Goal: Task Accomplishment & Management: Use online tool/utility

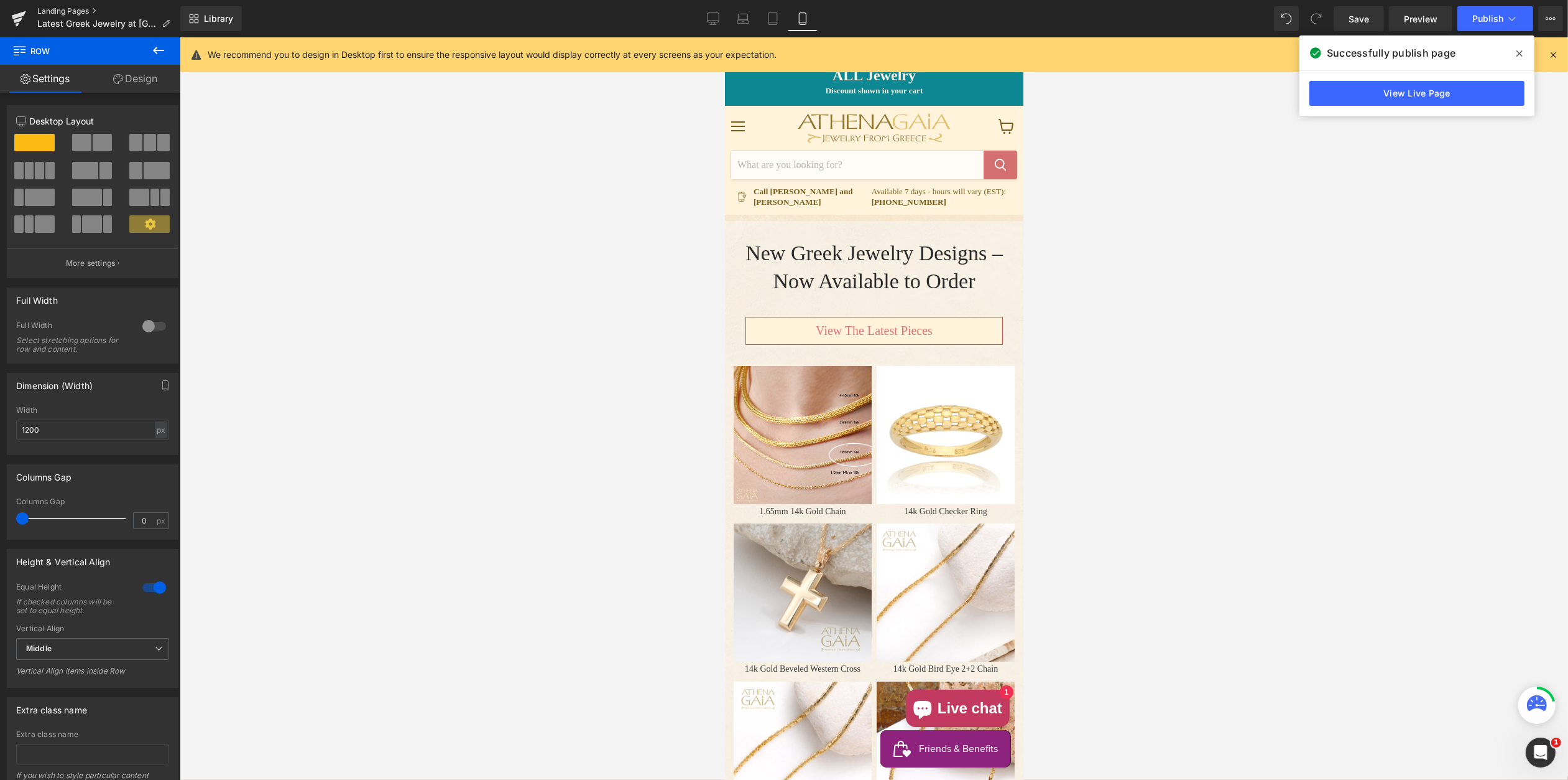
click at [56, 9] on link "Landing Pages" at bounding box center [109, 11] width 143 height 10
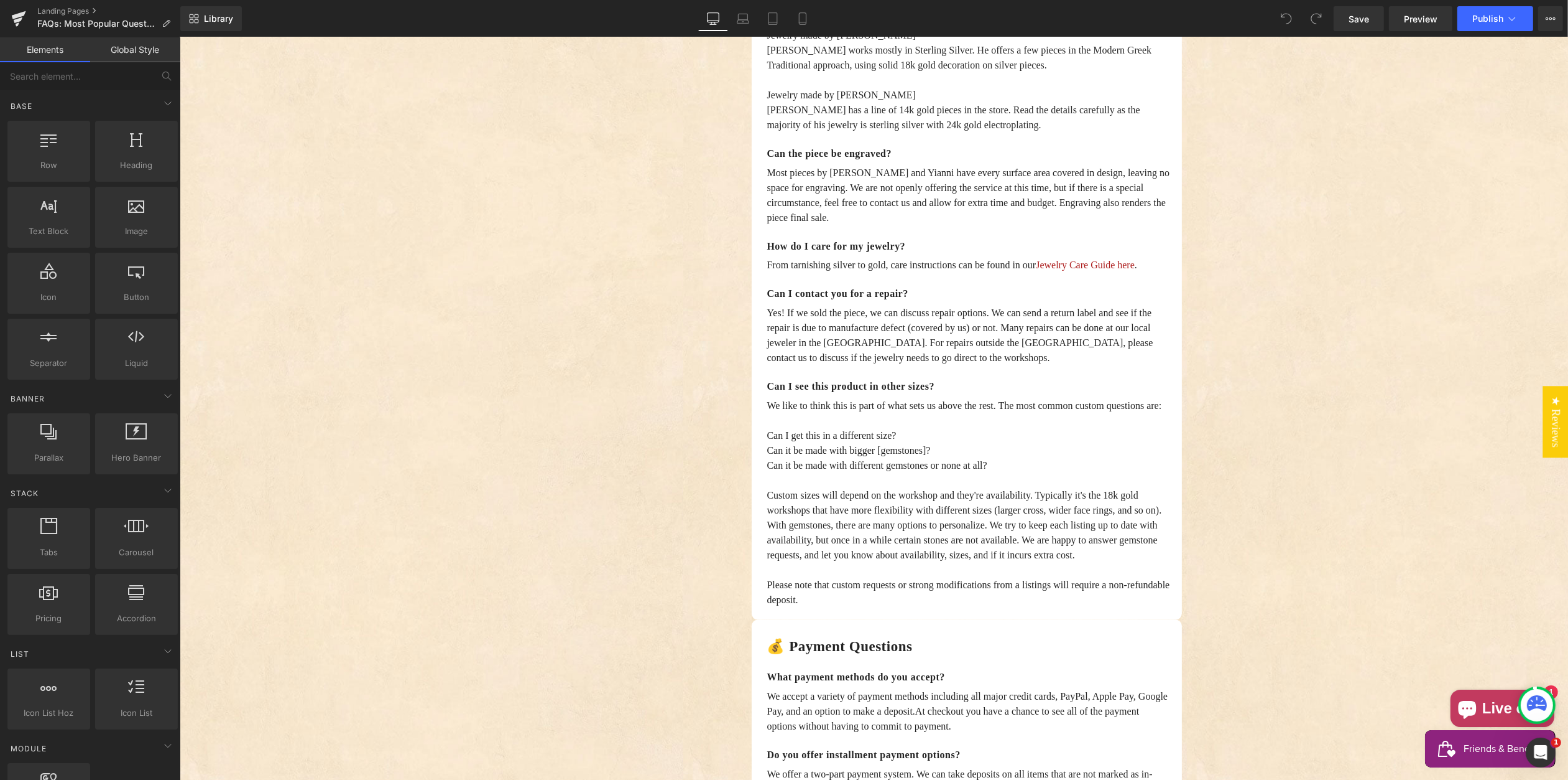
scroll to position [2101, 0]
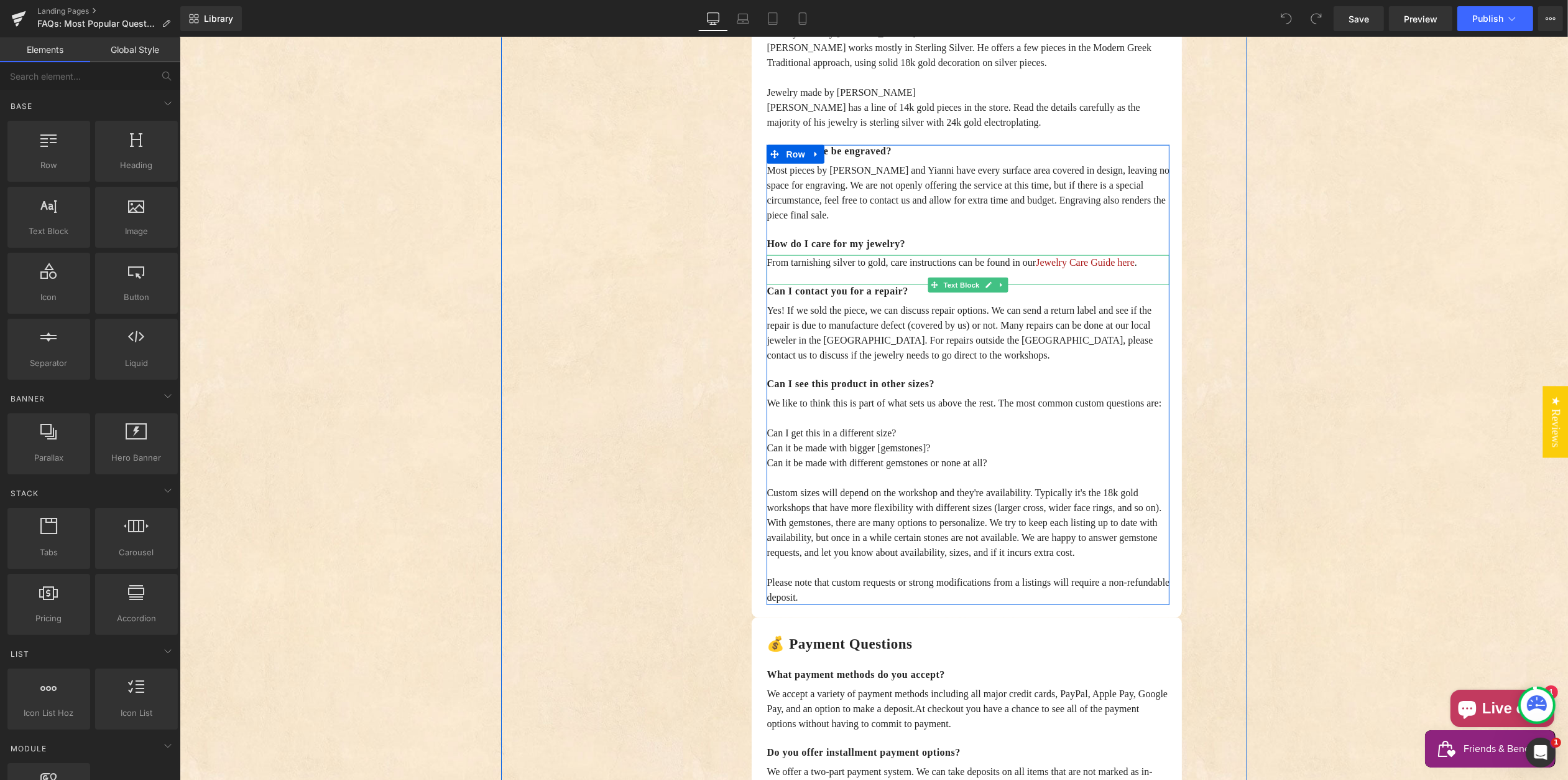
click at [858, 268] on span "From tarnishing silver to gold, care instructions can be found in our" at bounding box center [900, 262] width 269 height 11
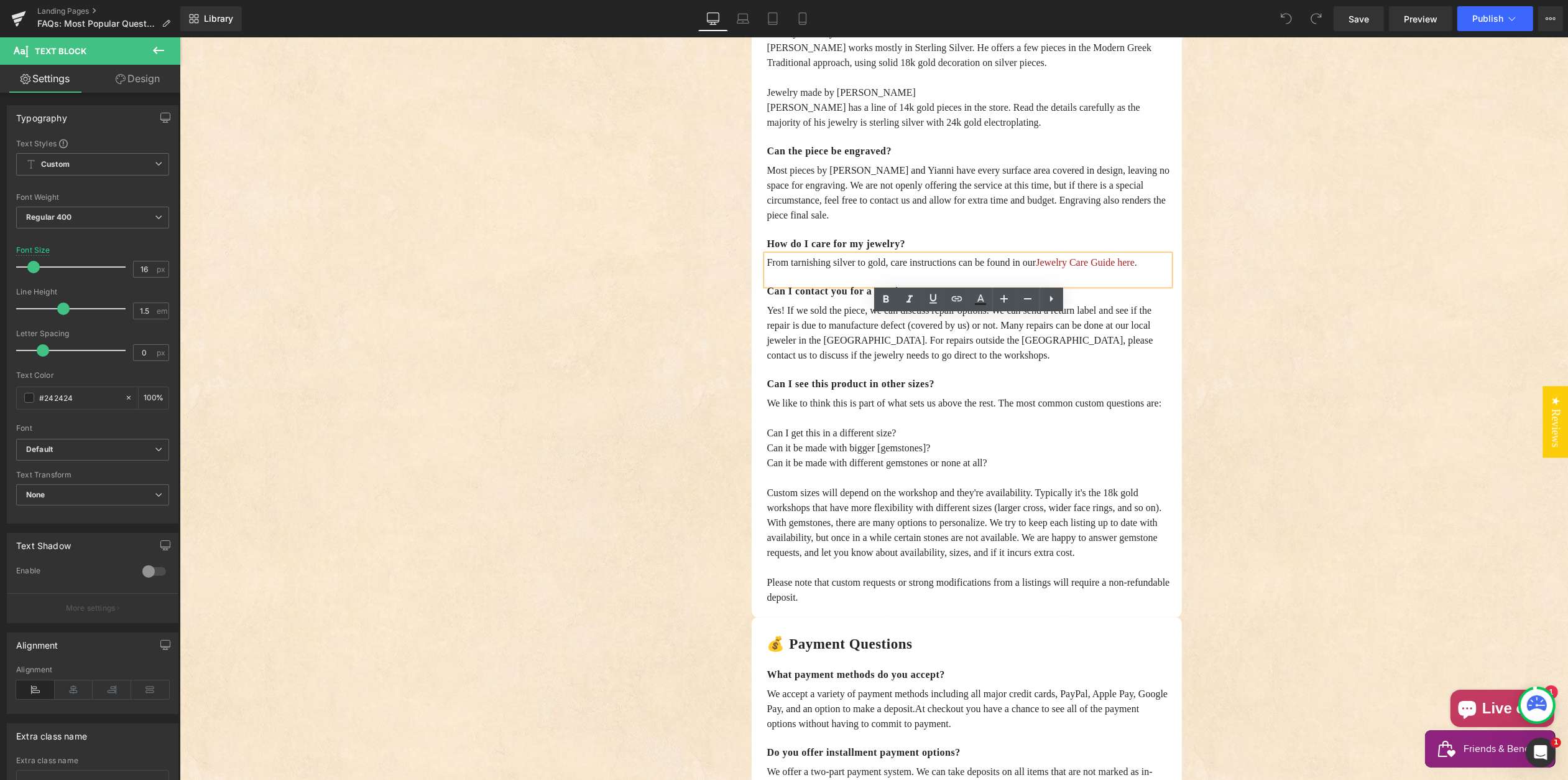
click at [812, 270] on p "From tarnishing silver to gold, care instructions can be found in our Jewelry C…" at bounding box center [967, 262] width 403 height 15
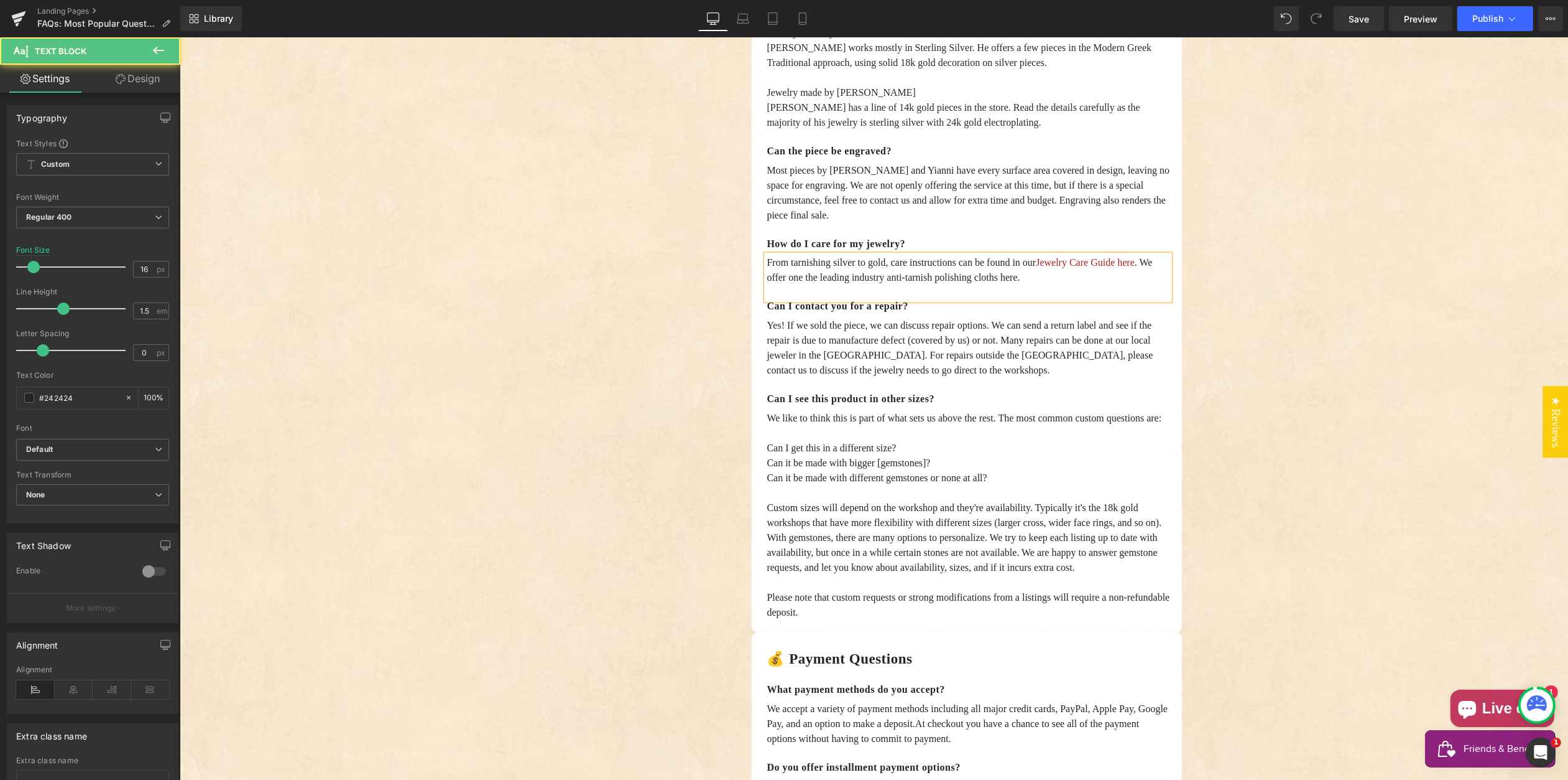
drag, startPoint x: 995, startPoint y: 339, endPoint x: 1006, endPoint y: 345, distance: 12.5
click at [995, 283] on span ". We offer one the leading industry anti-tarnish polishing cloths here." at bounding box center [958, 270] width 386 height 26
drag, startPoint x: 850, startPoint y: 337, endPoint x: 1118, endPoint y: 339, distance: 268.0
click at [1116, 283] on span ". We offer one the leading industry anti-tarnish silver polishing cloths here." at bounding box center [958, 270] width 386 height 26
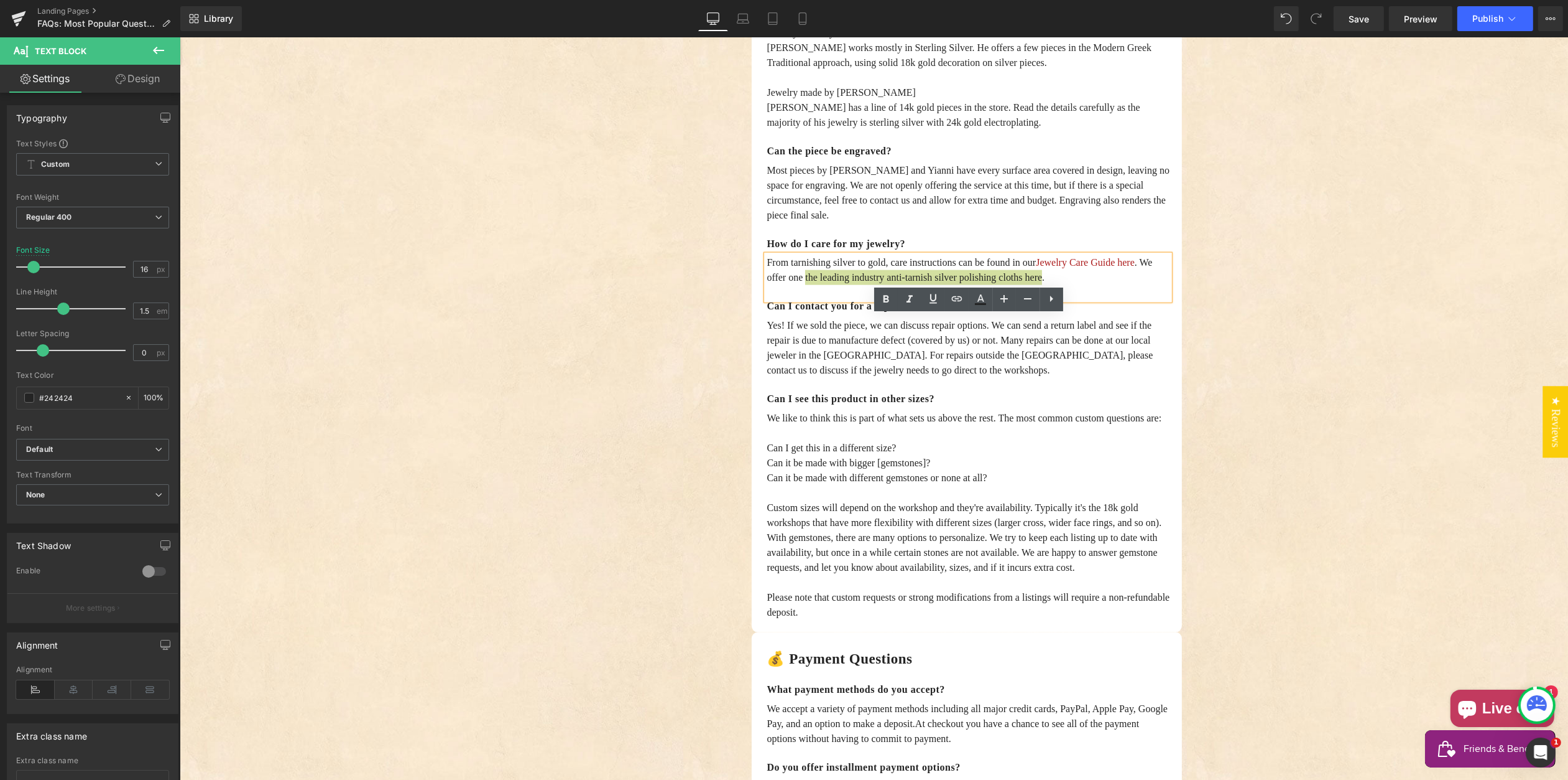
click at [1052, 299] on icon at bounding box center [1051, 298] width 15 height 15
click at [931, 297] on icon at bounding box center [933, 298] width 15 height 15
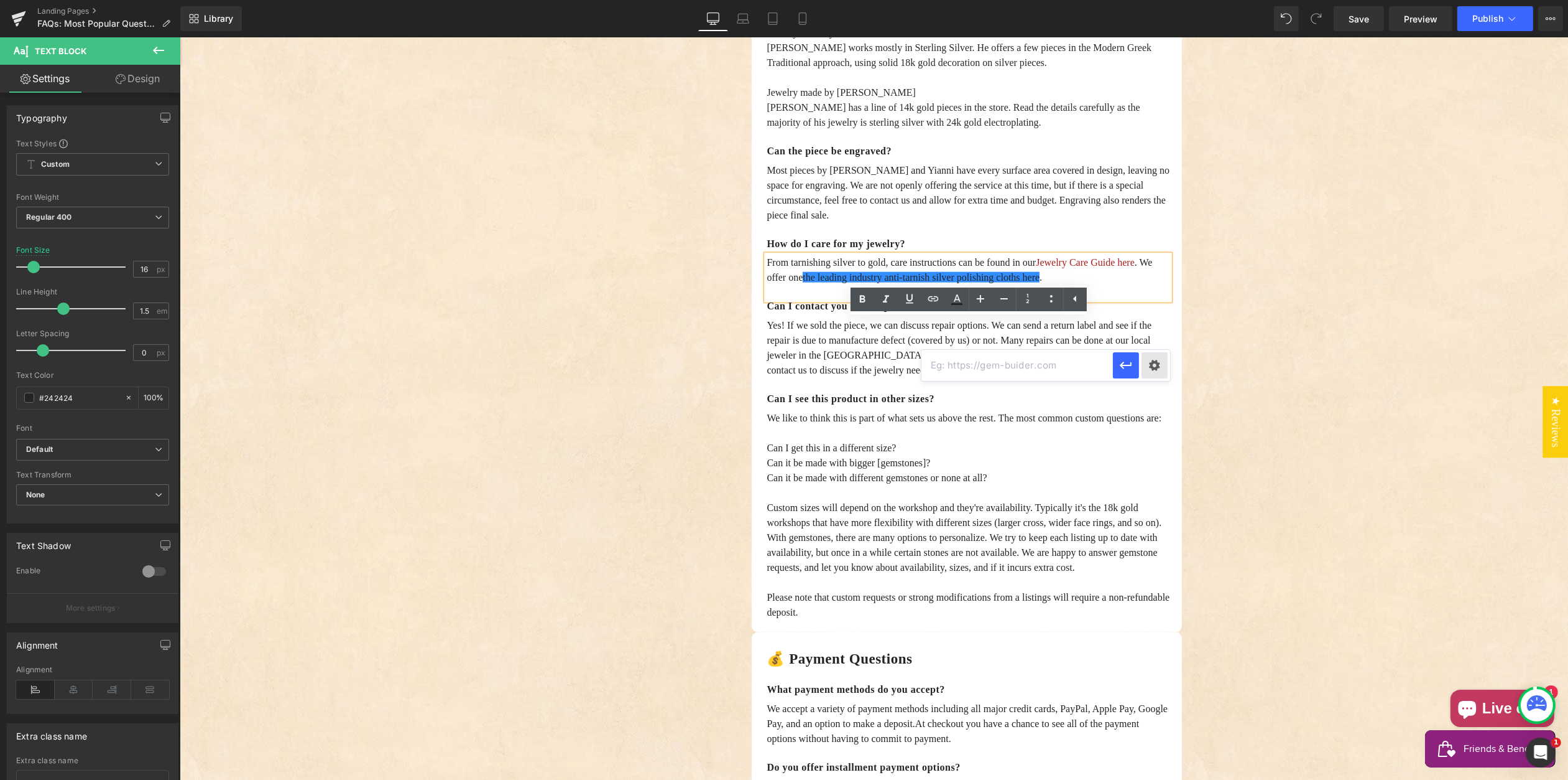
click at [1154, 0] on div "Text Color Highlight Color #333333 Edit or remove link: Edit - Unlink - Cancel" at bounding box center [784, 0] width 1568 height 0
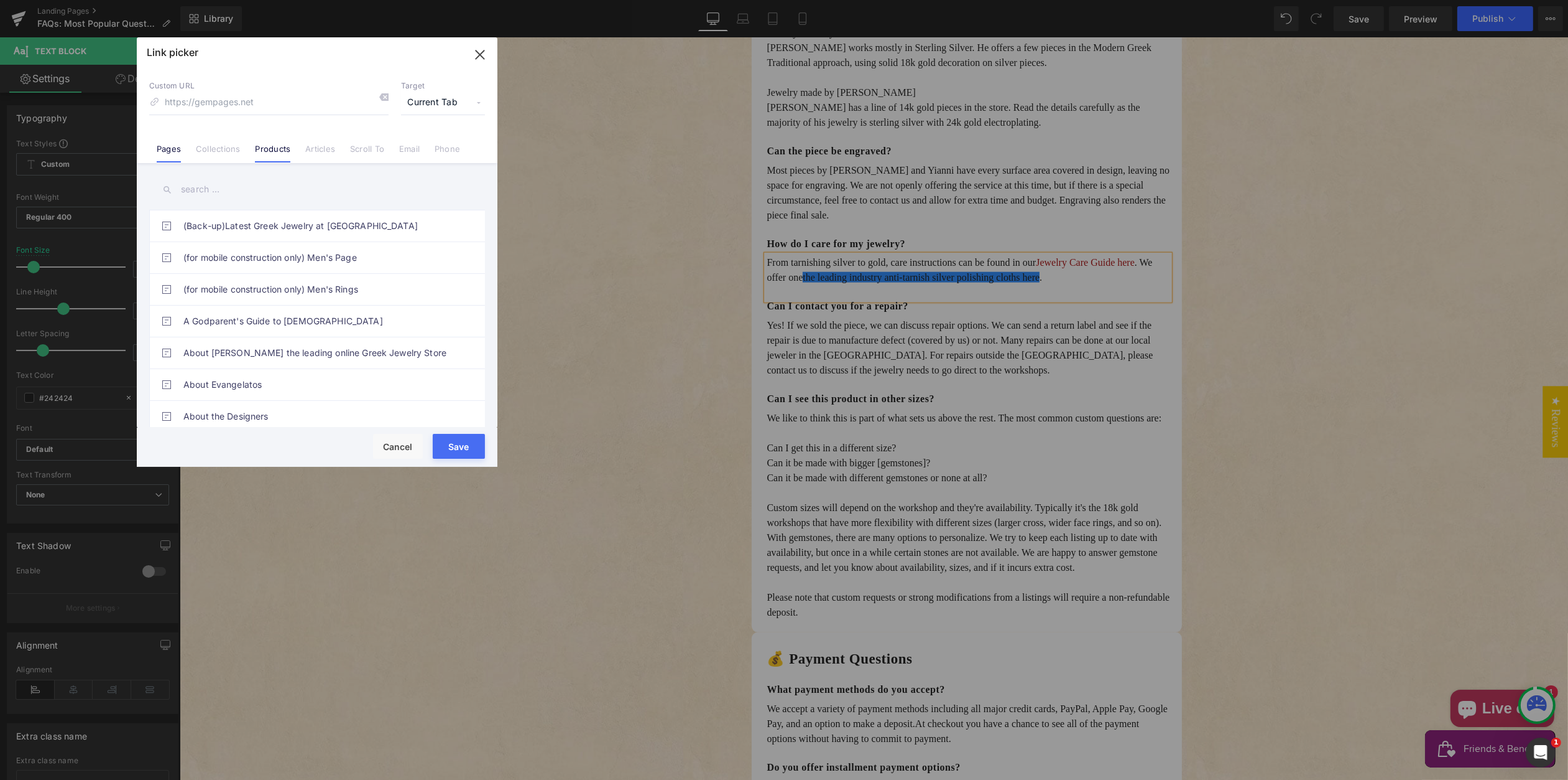
click at [268, 149] on link "Products" at bounding box center [273, 153] width 36 height 19
click at [218, 190] on input "text" at bounding box center [316, 190] width 336 height 28
type input "anti"
click at [261, 352] on link "Anti-Tarnish Silver Polishing Cloth" at bounding box center [320, 352] width 274 height 31
type input "/products/anti-tarnish-silver-polishing-cloth"
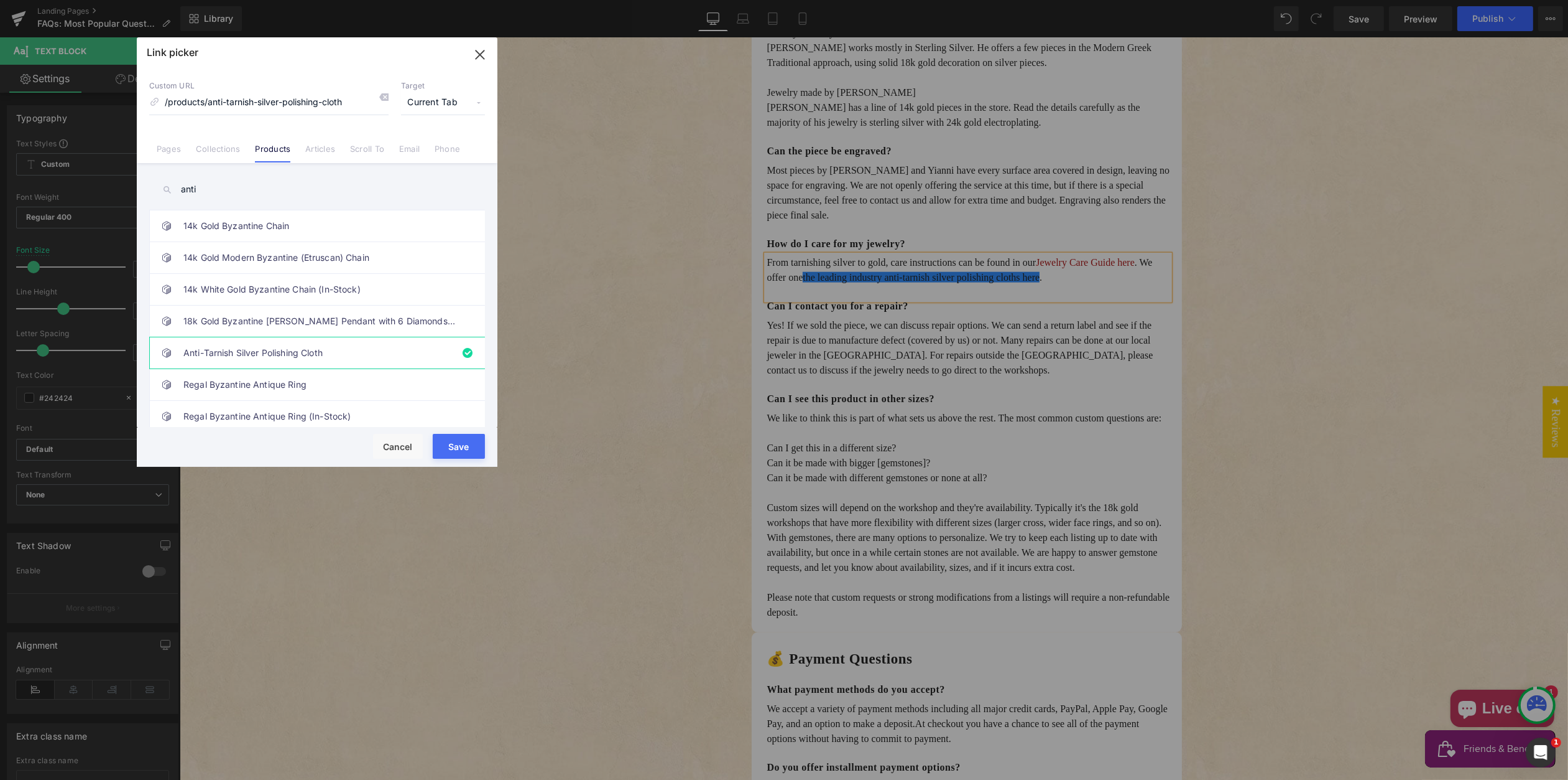
click at [430, 105] on span "Current Tab" at bounding box center [442, 103] width 84 height 24
click at [422, 145] on li "New Tab" at bounding box center [442, 147] width 96 height 22
click at [456, 444] on button "Save" at bounding box center [458, 446] width 53 height 25
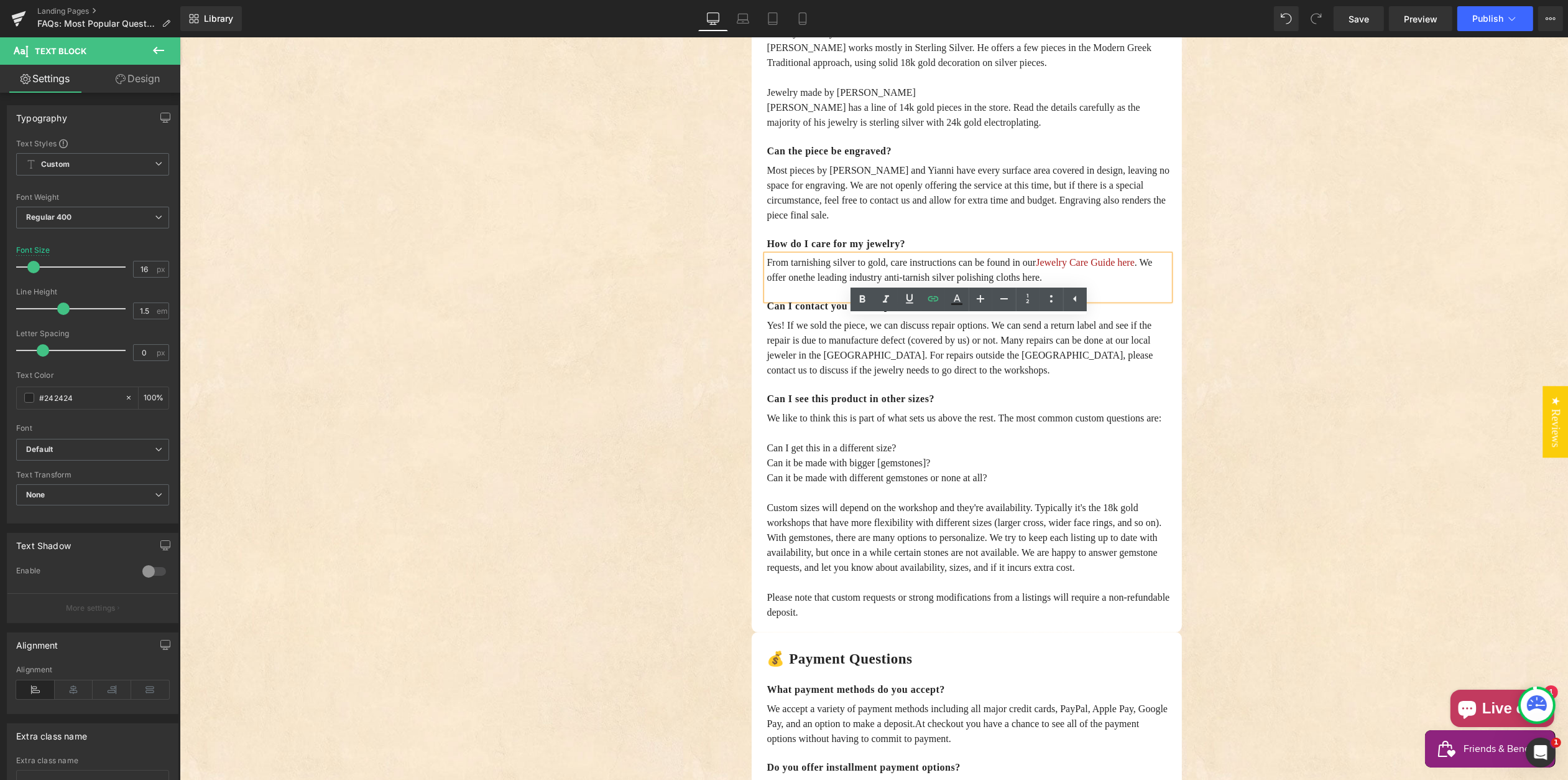
click at [1228, 336] on div "💭 General Questions Text Block 💍 Product Questions Text Block 💰 Payment Questio…" at bounding box center [874, 261] width 746 height 4023
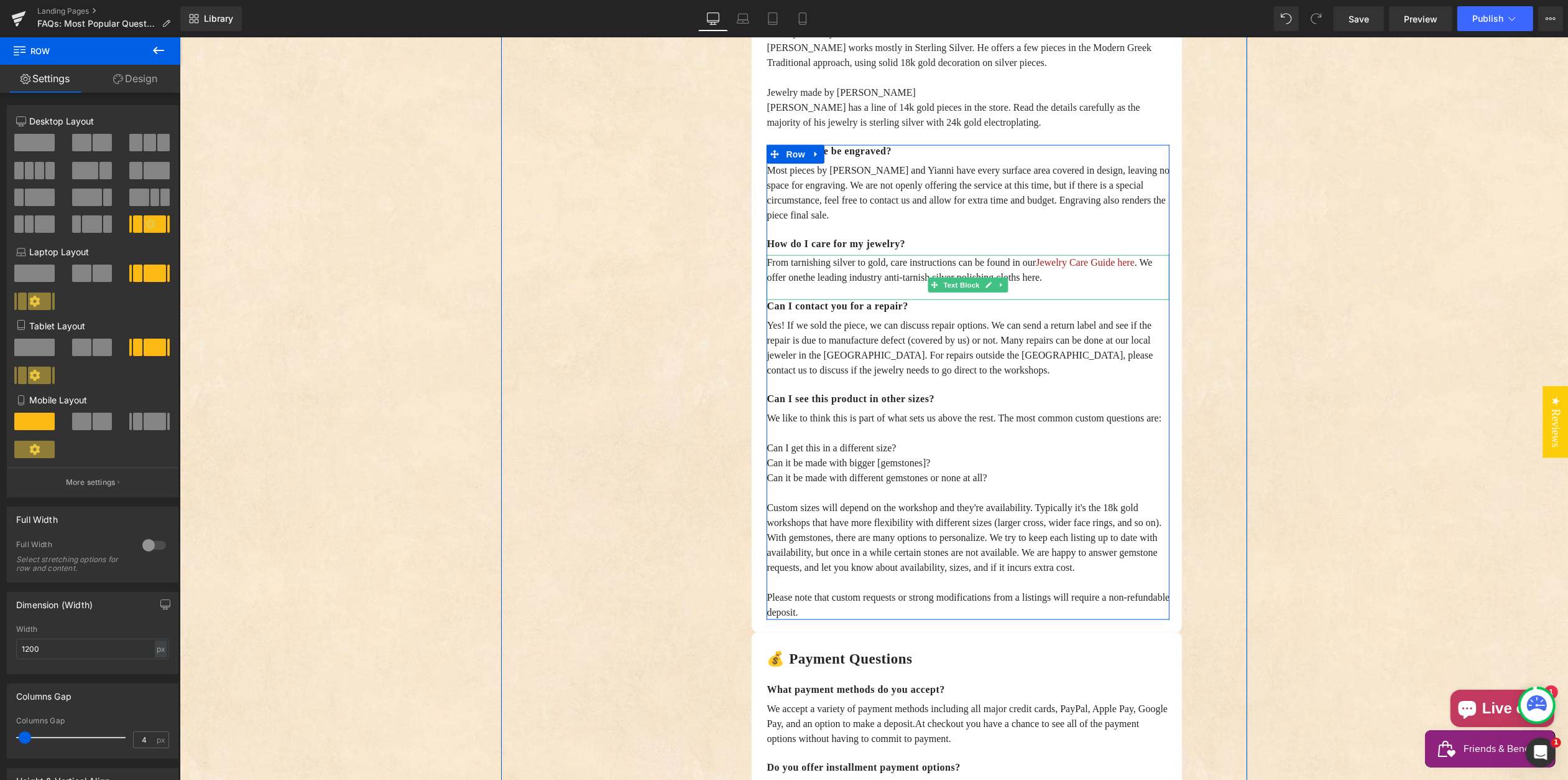
click at [1129, 285] on p "From tarnishing silver to gold, care instructions can be found in our Jewelry C…" at bounding box center [967, 270] width 403 height 30
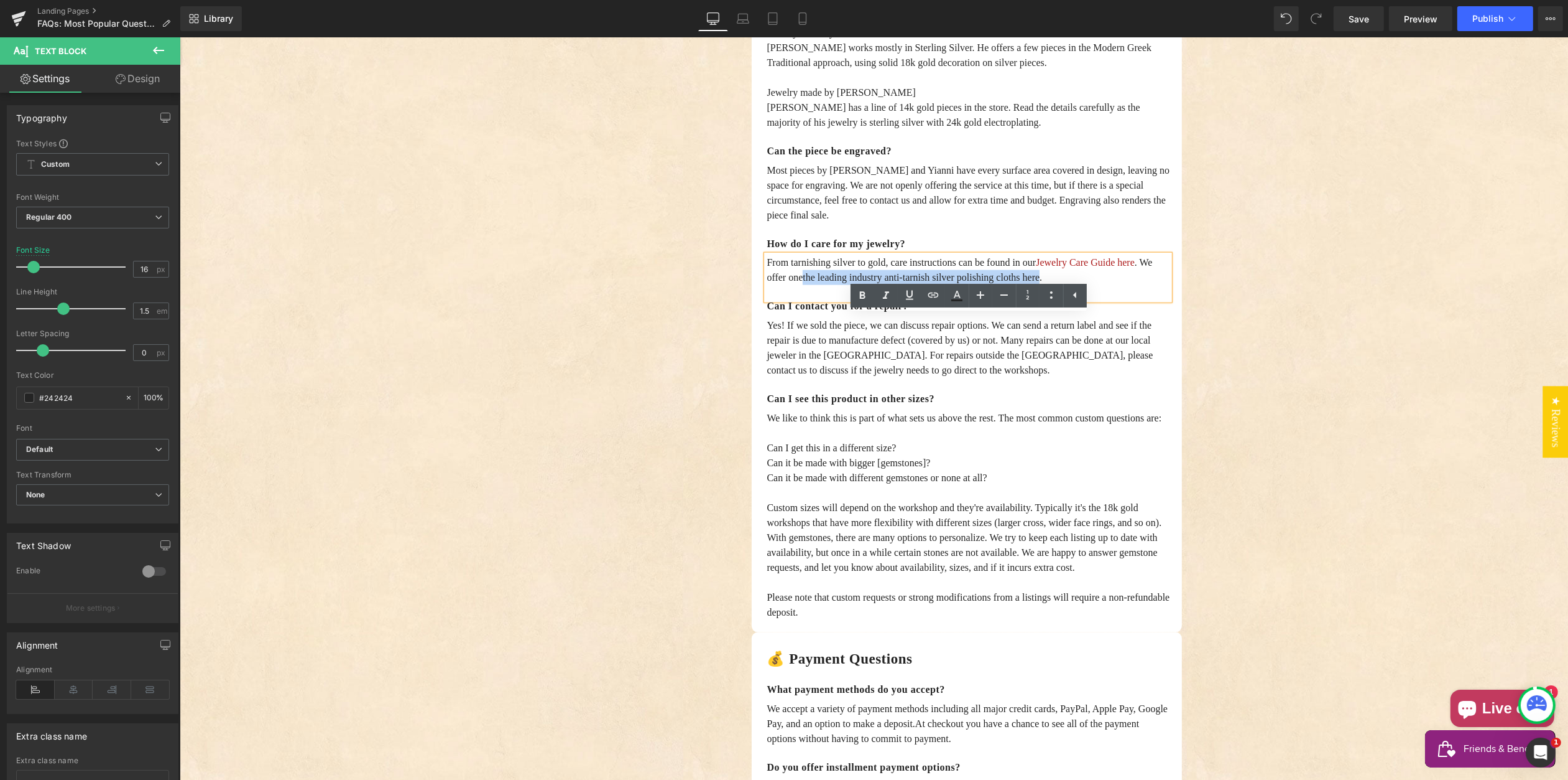
drag, startPoint x: 852, startPoint y: 337, endPoint x: 1119, endPoint y: 343, distance: 267.1
click at [1116, 283] on span ". We offer one the leading industry anti-tarnish silver polishing cloths here ." at bounding box center [958, 270] width 386 height 26
click at [954, 295] on icon at bounding box center [956, 295] width 15 height 15
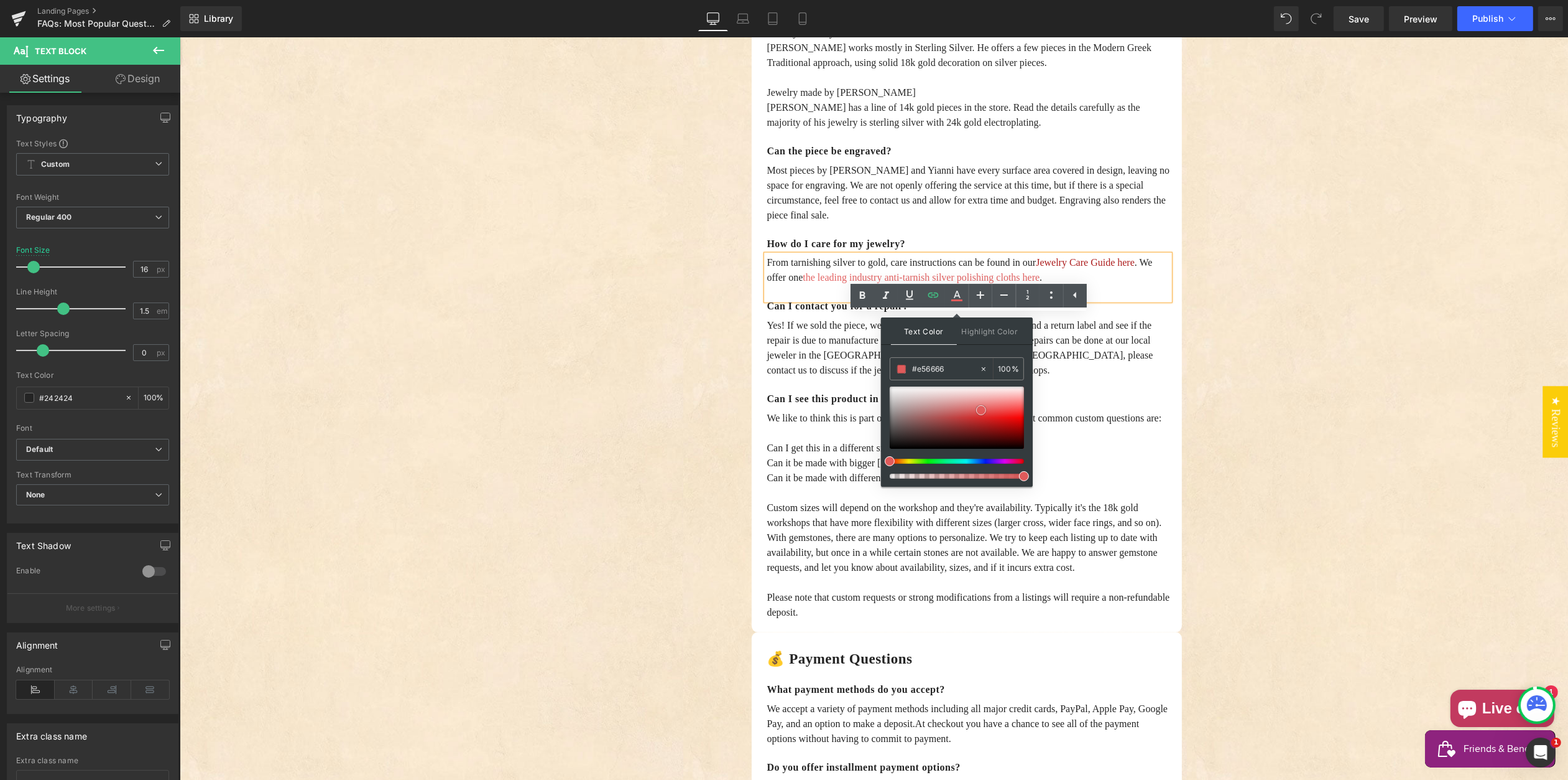
click at [985, 408] on div at bounding box center [956, 417] width 134 height 63
drag, startPoint x: 984, startPoint y: 411, endPoint x: 992, endPoint y: 416, distance: 9.4
click at [991, 417] on span at bounding box center [993, 414] width 10 height 10
drag, startPoint x: 988, startPoint y: 414, endPoint x: 988, endPoint y: 423, distance: 9.0
click at [981, 422] on span at bounding box center [986, 422] width 10 height 10
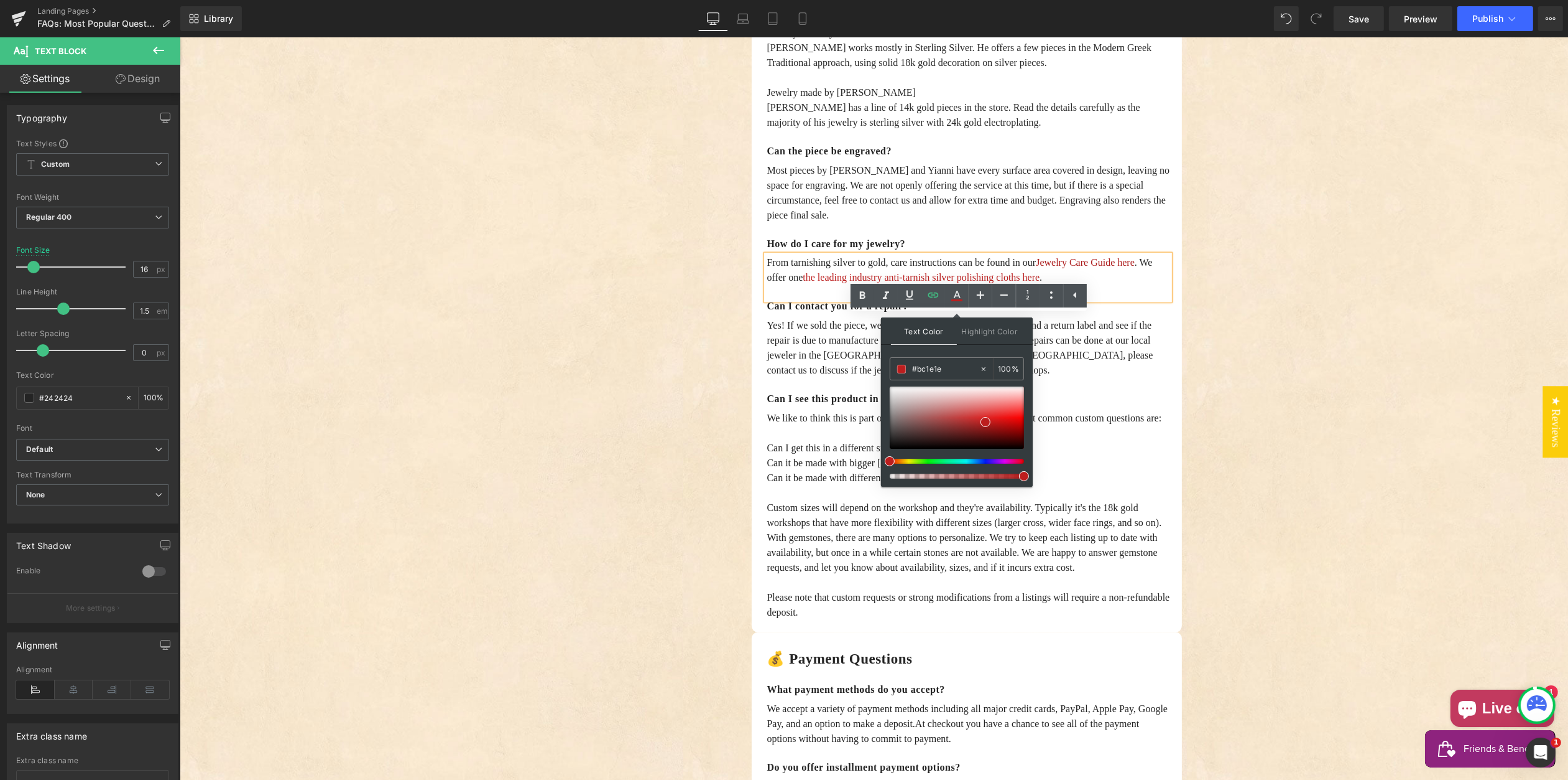
click at [1224, 346] on div "💭 General Questions Text Block 💍 Product Questions Text Block 💰 Payment Questio…" at bounding box center [874, 261] width 746 height 4023
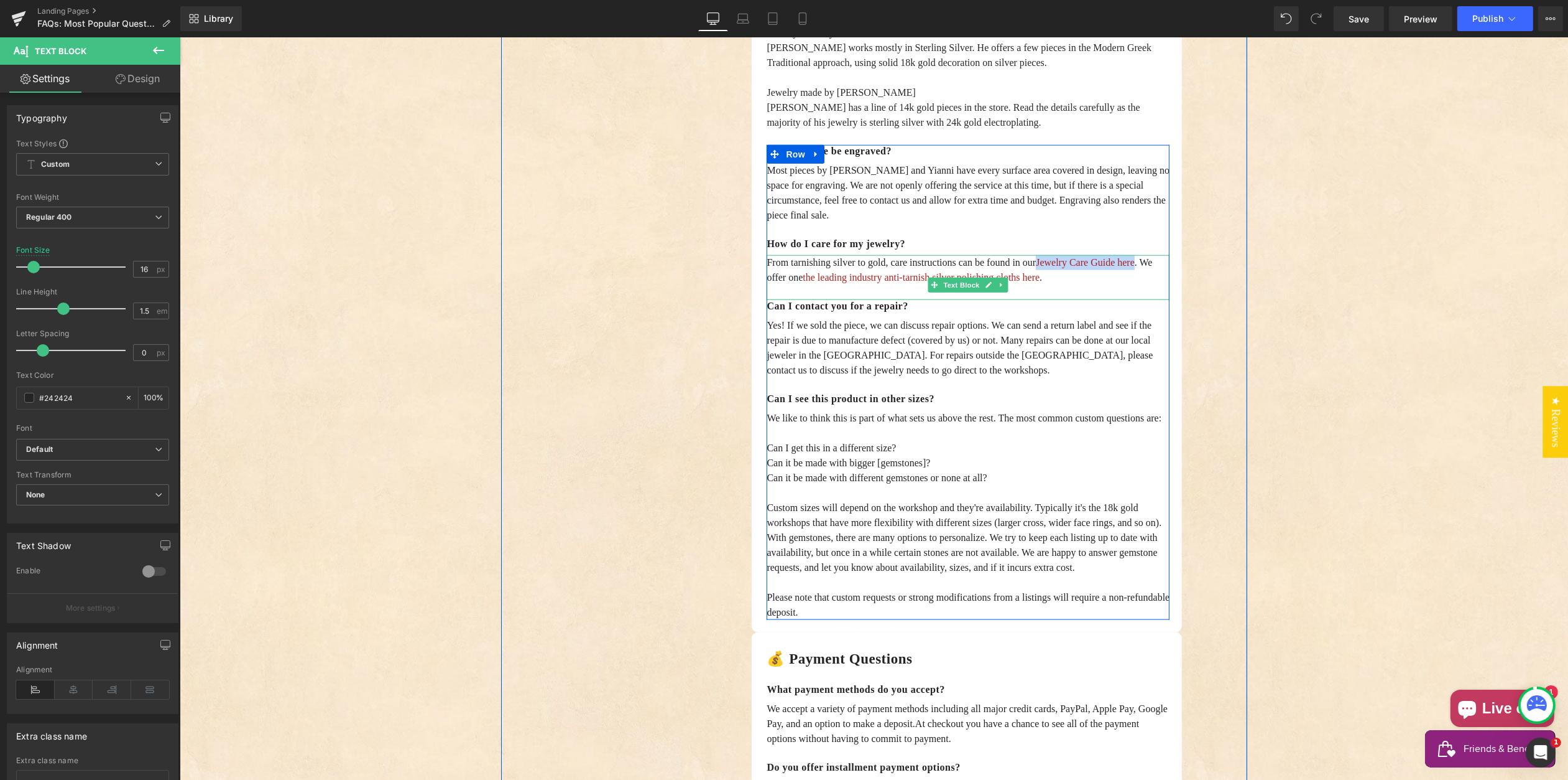
drag, startPoint x: 1069, startPoint y: 323, endPoint x: 794, endPoint y: 339, distance: 275.5
click at [1035, 268] on link "Jewelry Care Guide here" at bounding box center [1085, 262] width 99 height 11
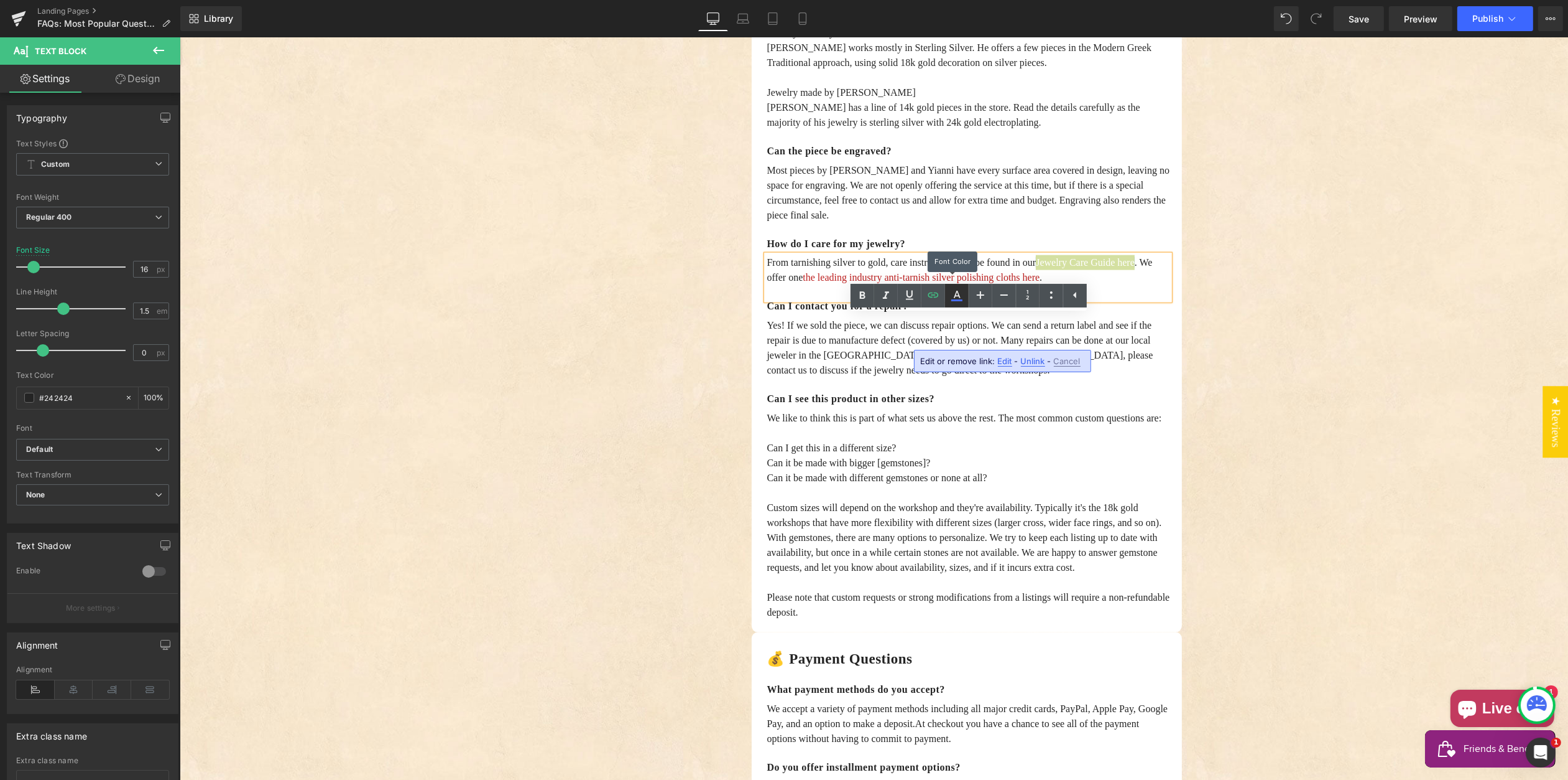
click at [949, 294] on icon at bounding box center [956, 295] width 15 height 15
type input "#ad1e1e"
type input "100"
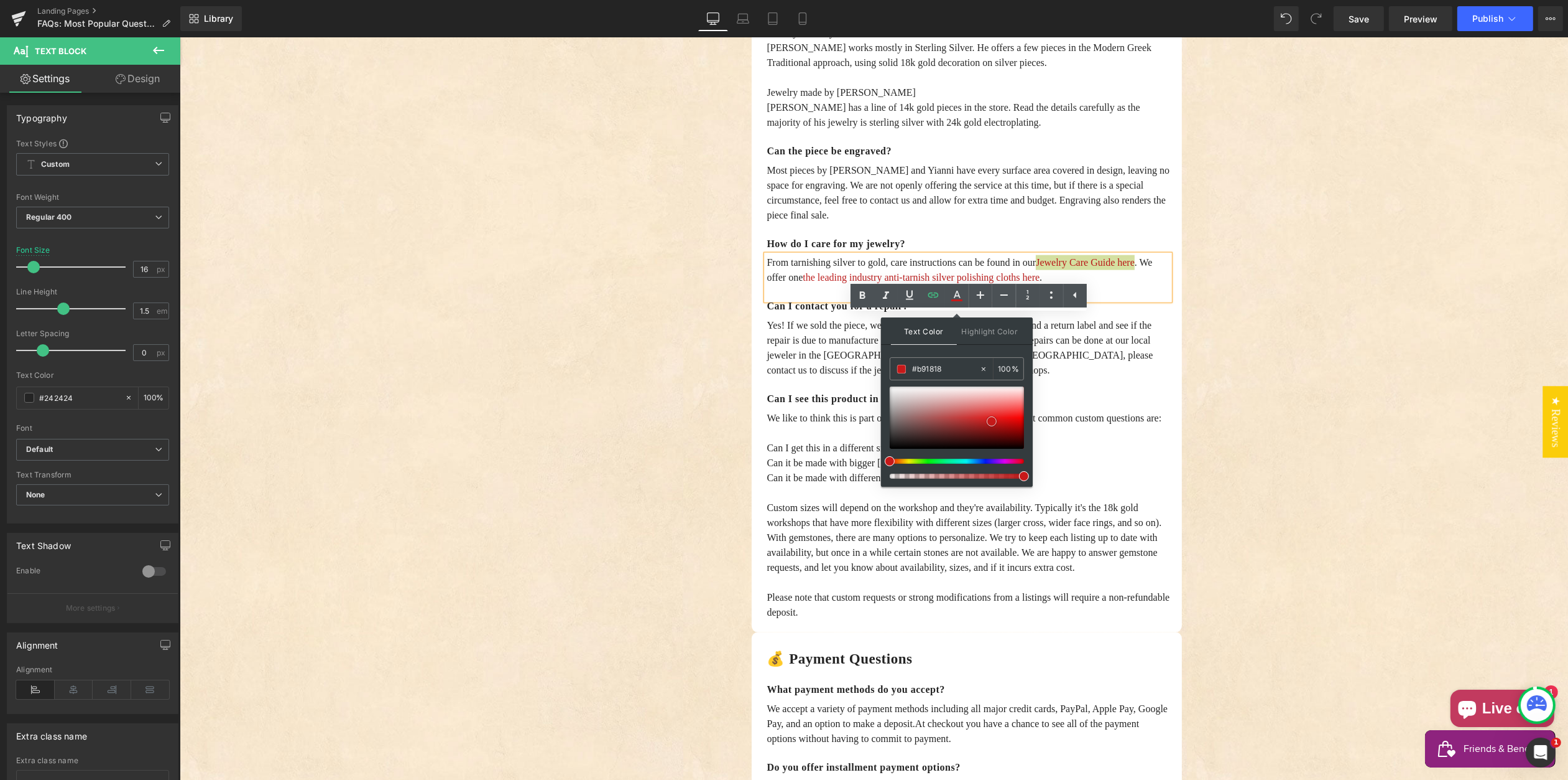
type input "#b41717"
drag, startPoint x: 981, startPoint y: 423, endPoint x: 1031, endPoint y: 423, distance: 50.0
click at [993, 423] on span at bounding box center [994, 424] width 10 height 10
click at [1248, 391] on div "Frequently Asked Questions Heading A personal keepsake of authentic Greek jewel…" at bounding box center [874, 281] width 1388 height 4372
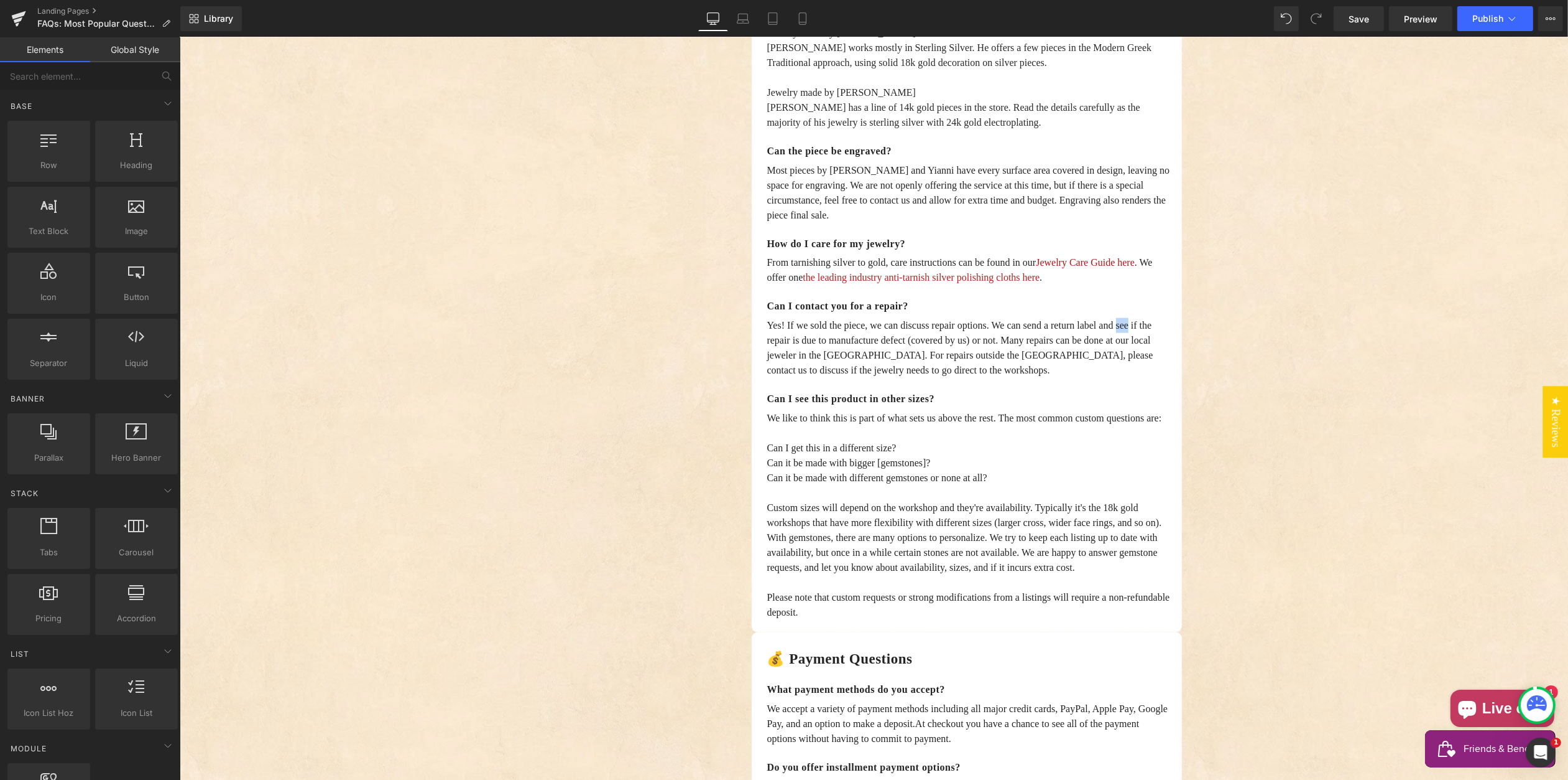
click at [1248, 391] on div "Frequently Asked Questions Heading A personal keepsake of authentic Greek jewel…" at bounding box center [874, 281] width 1388 height 4372
click at [53, 8] on link "Landing Pages" at bounding box center [109, 11] width 143 height 10
click at [1487, 18] on span "Publish" at bounding box center [1488, 19] width 31 height 10
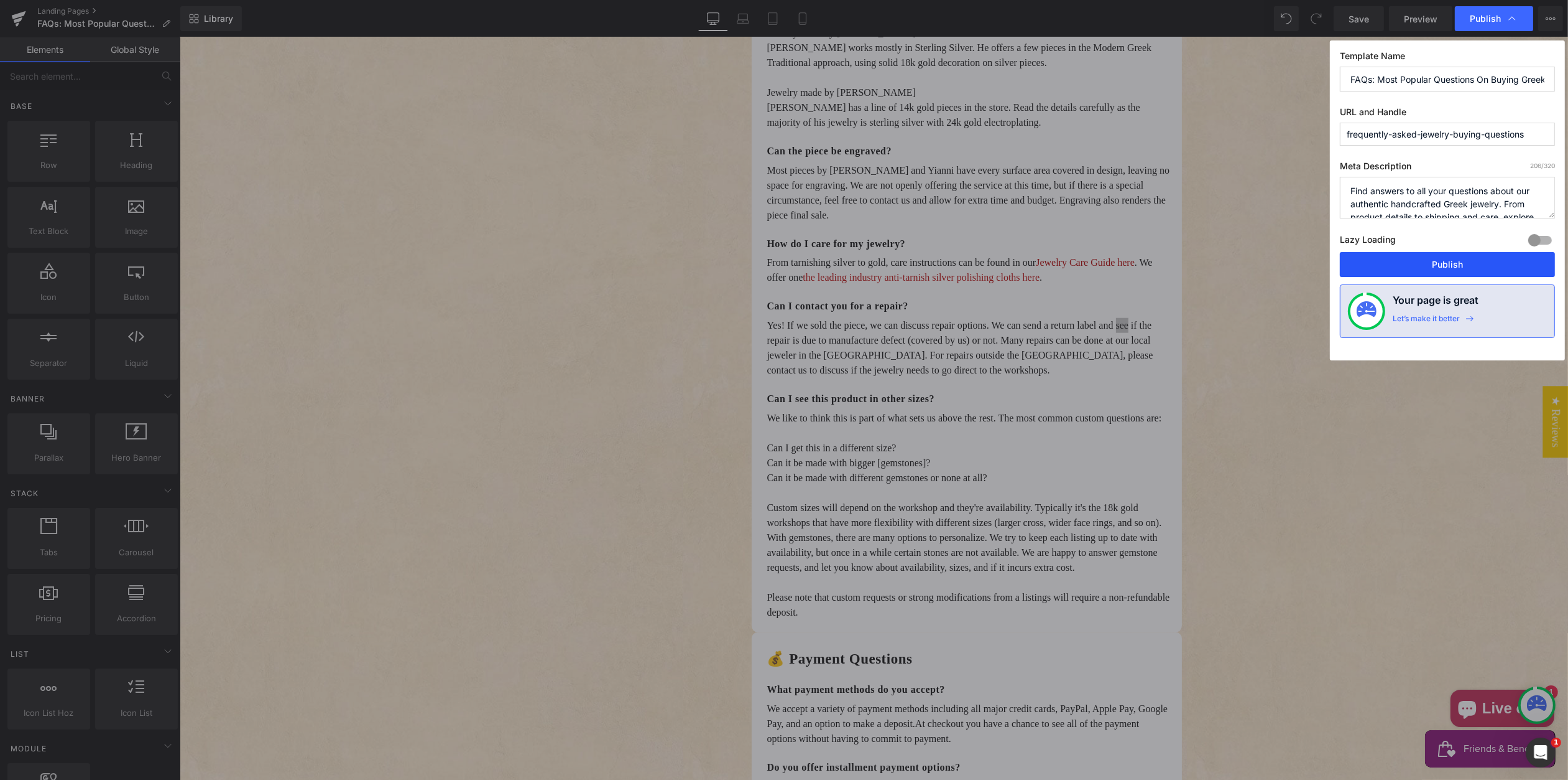
click at [1460, 263] on button "Publish" at bounding box center [1447, 264] width 215 height 25
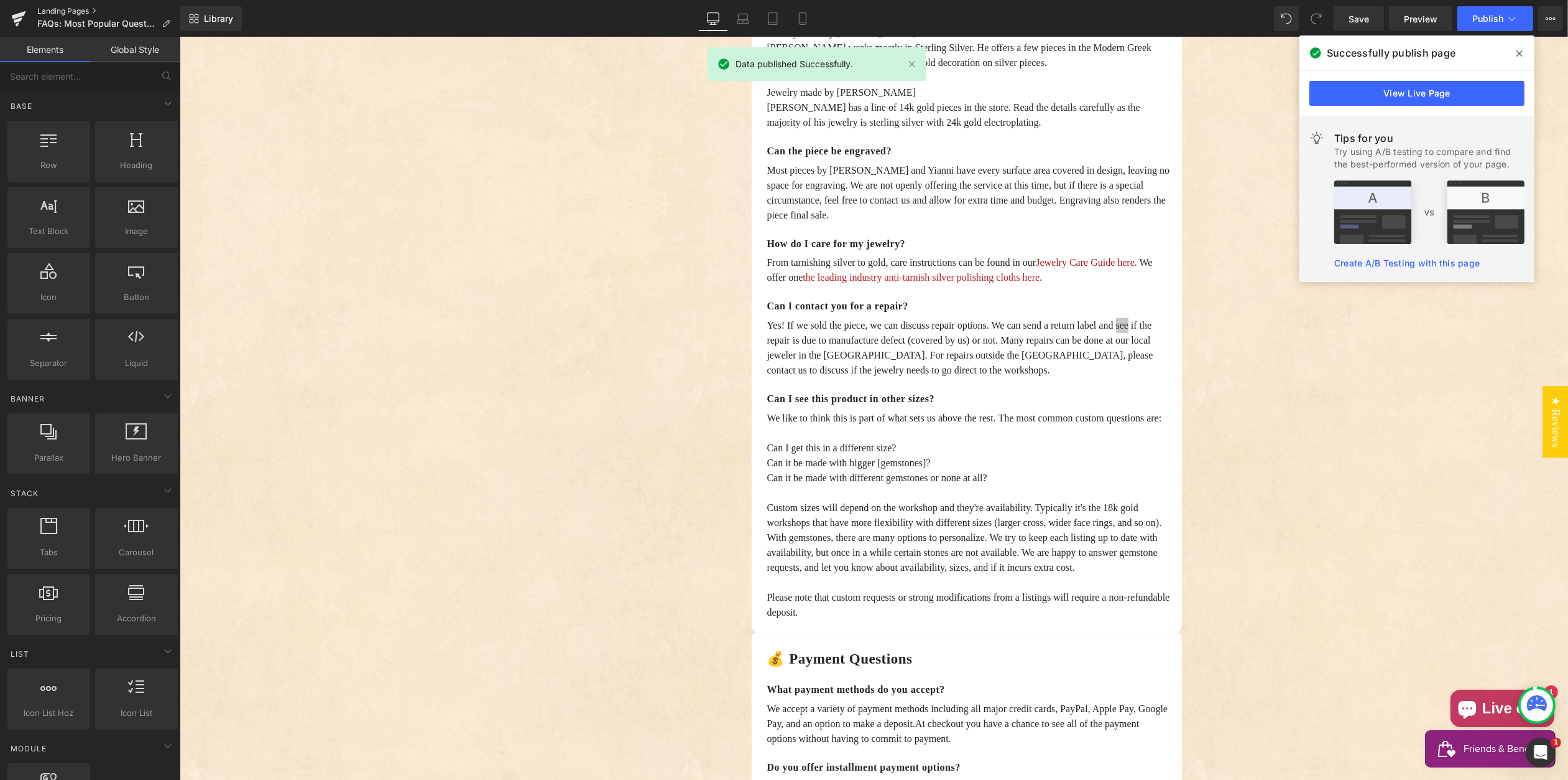
click at [55, 11] on link "Landing Pages" at bounding box center [109, 11] width 143 height 10
